Goal: Browse casually: Explore the website without a specific task or goal

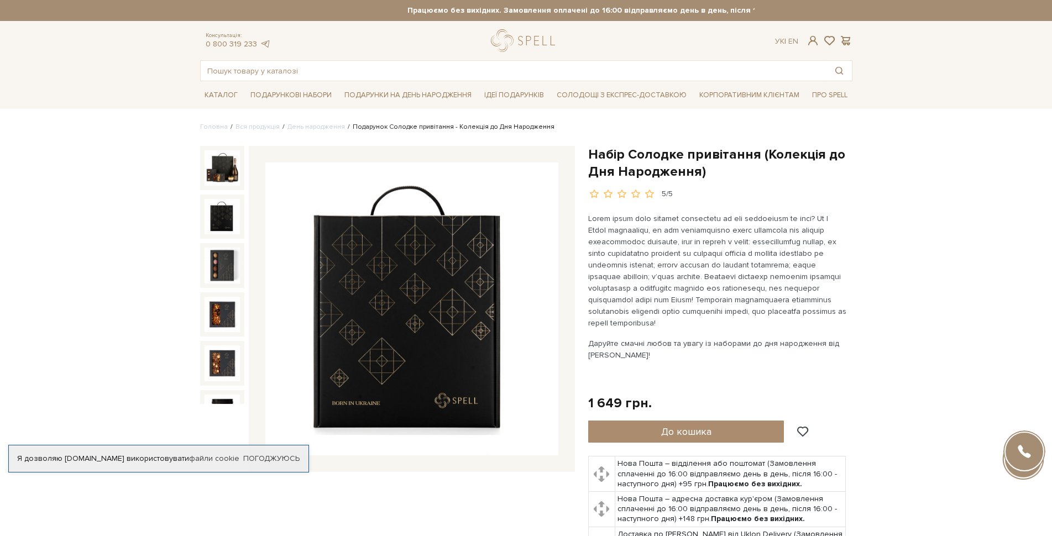
click at [226, 215] on img at bounding box center [222, 216] width 35 height 35
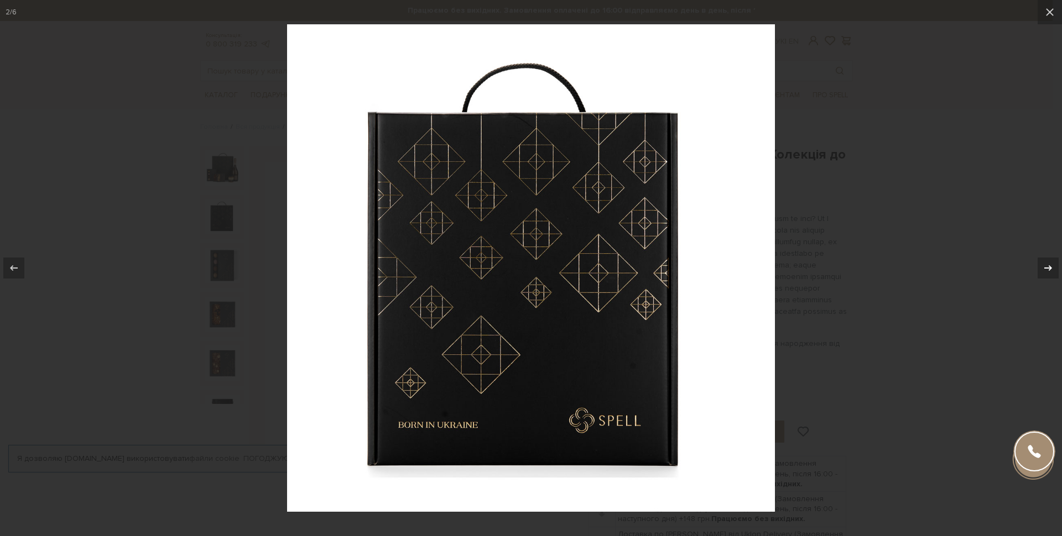
click at [1052, 265] on icon at bounding box center [1047, 268] width 13 height 13
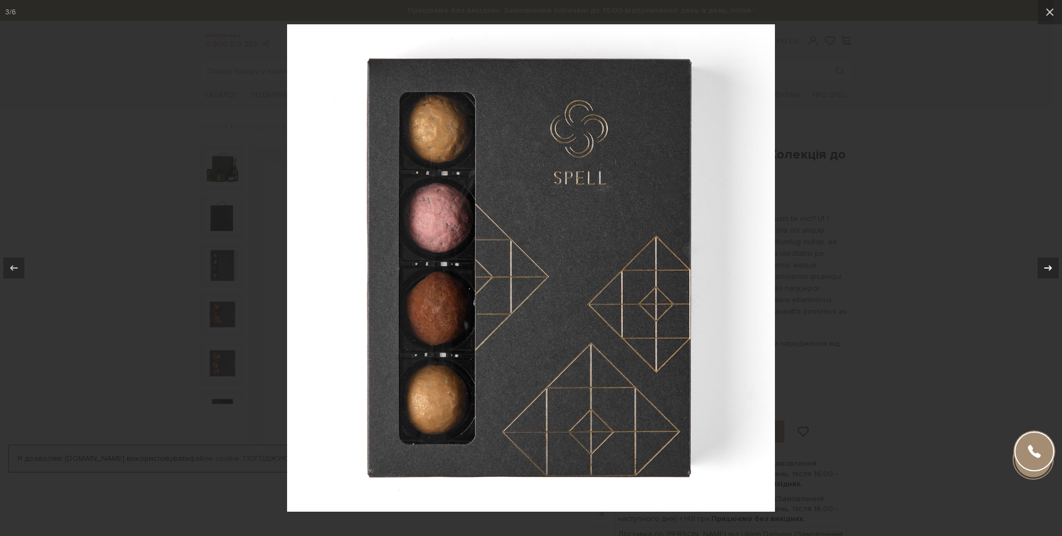
click at [1052, 265] on icon at bounding box center [1047, 268] width 13 height 13
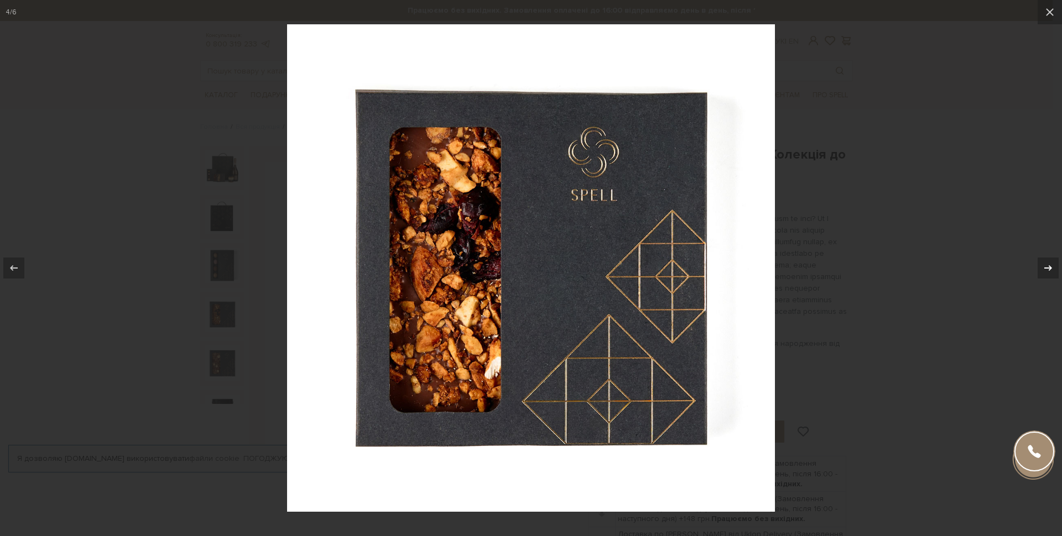
click at [1052, 265] on icon at bounding box center [1047, 268] width 13 height 13
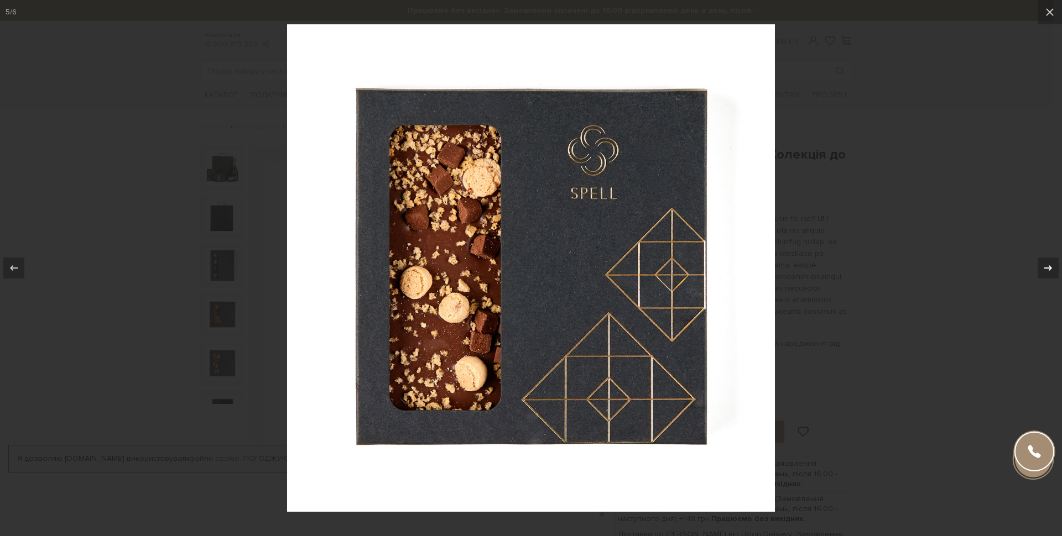
click at [1052, 265] on icon at bounding box center [1047, 268] width 13 height 13
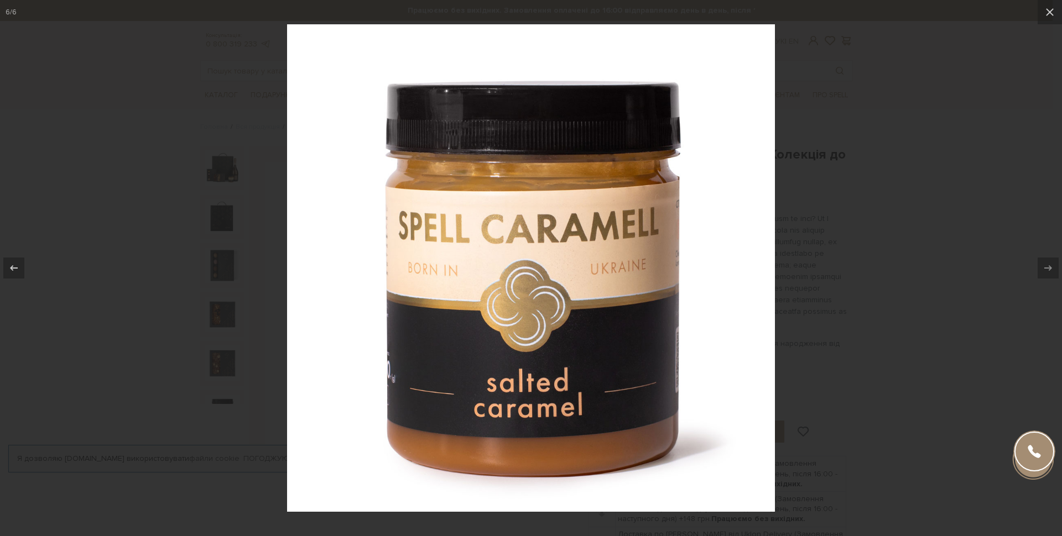
click at [1052, 265] on icon at bounding box center [1047, 268] width 13 height 13
click at [902, 232] on div at bounding box center [531, 268] width 1062 height 536
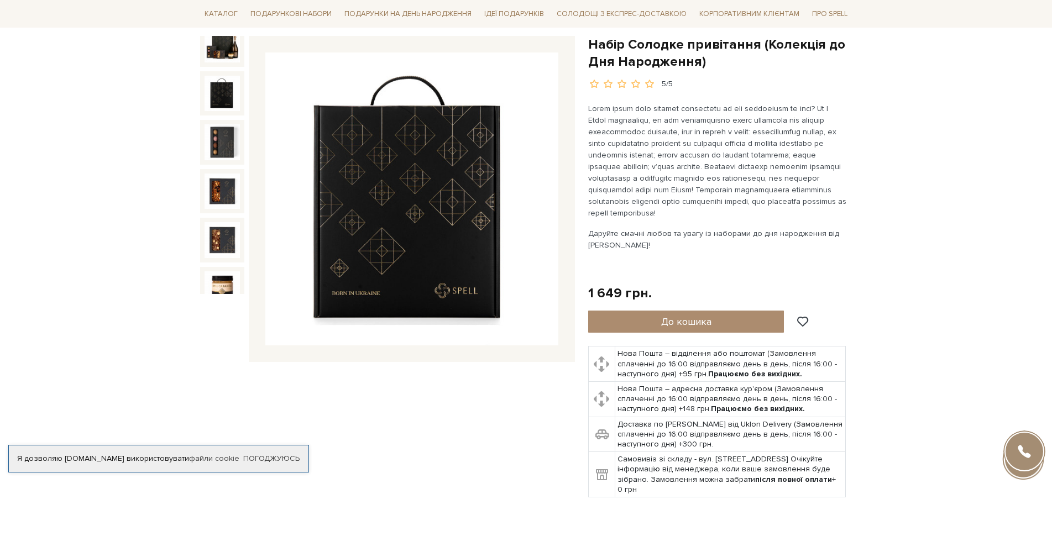
scroll to position [111, 0]
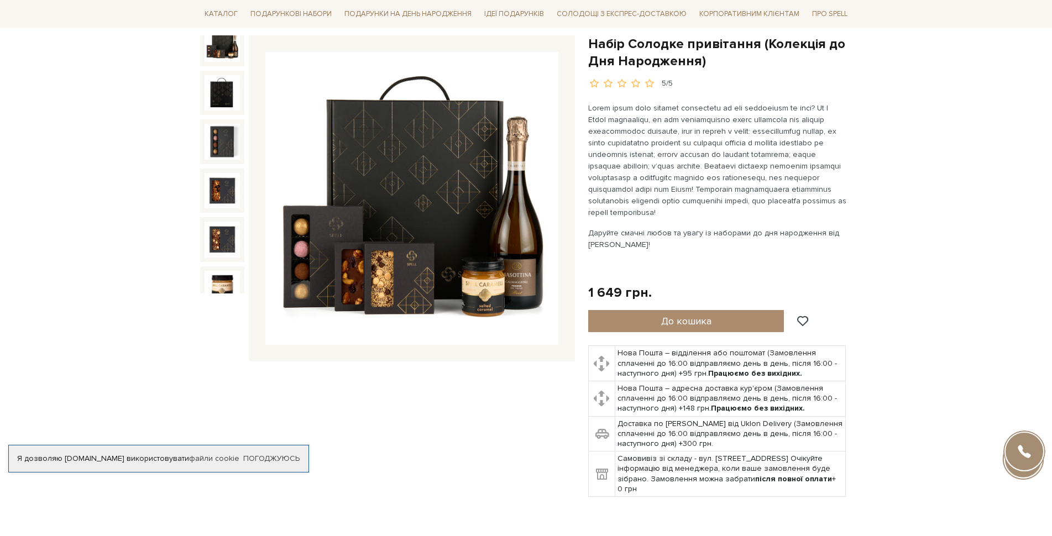
click at [229, 44] on img at bounding box center [222, 44] width 35 height 35
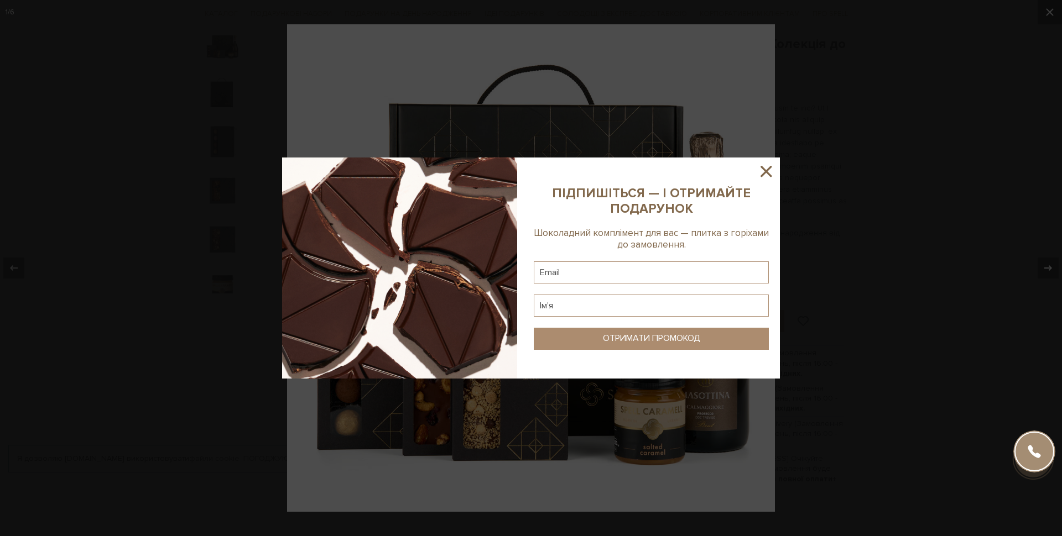
click at [771, 173] on icon at bounding box center [765, 171] width 19 height 19
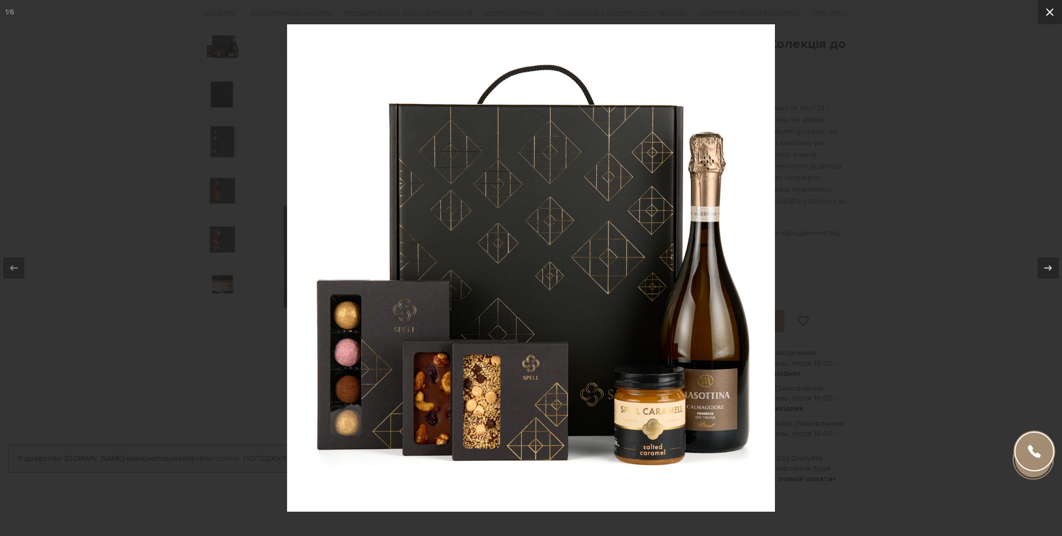
click at [1052, 18] on icon at bounding box center [1049, 12] width 13 height 13
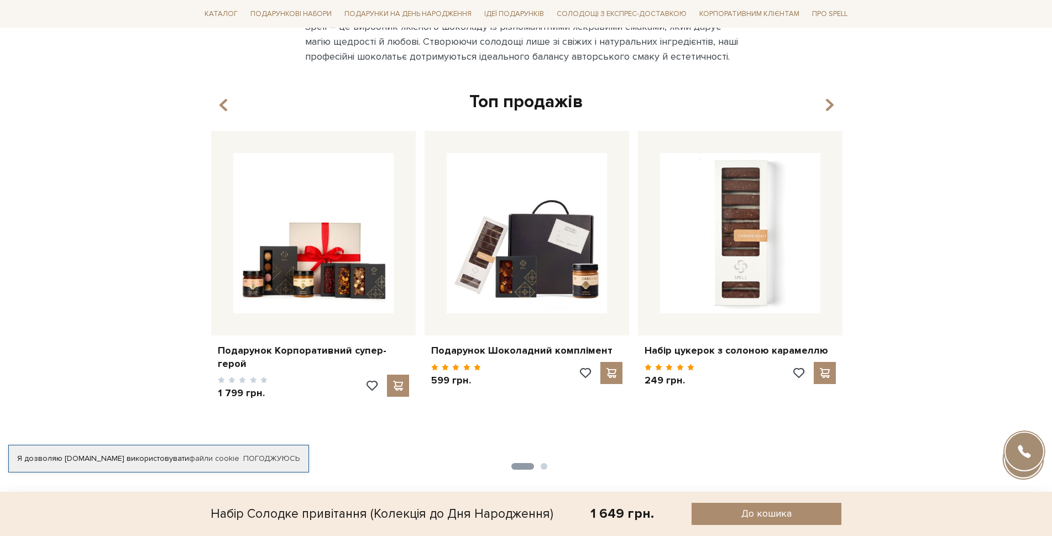
scroll to position [940, 0]
